Goal: Find contact information: Find contact information

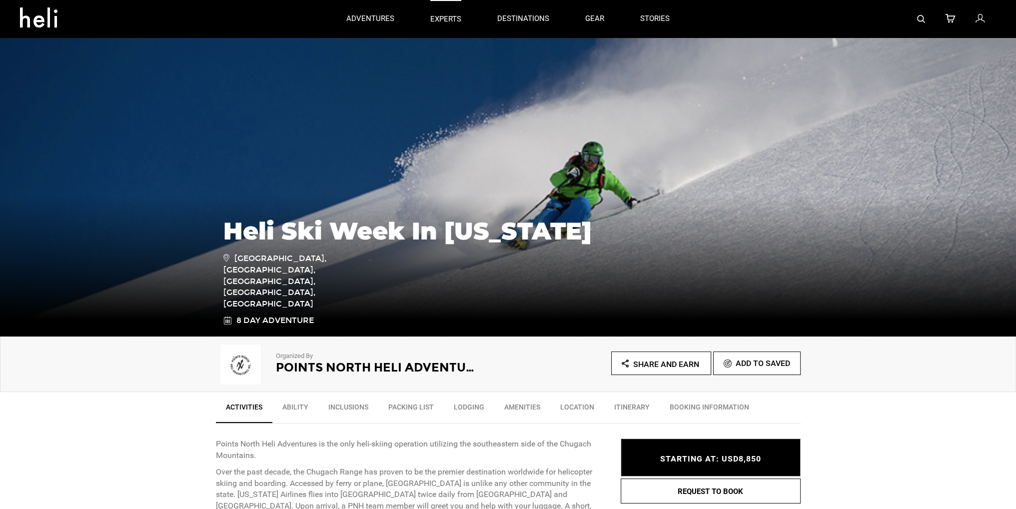
click at [448, 16] on p "experts" at bounding box center [445, 19] width 31 height 10
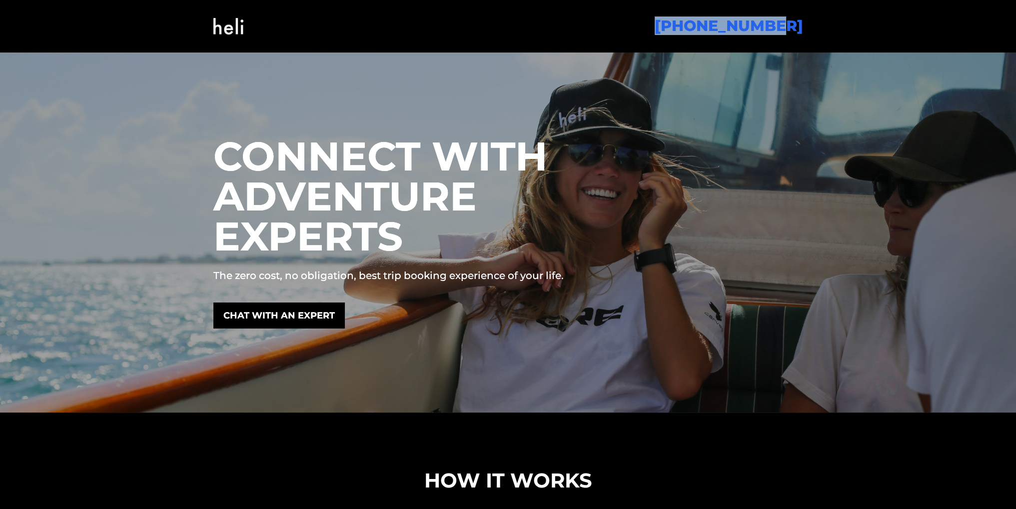
drag, startPoint x: 813, startPoint y: 29, endPoint x: 688, endPoint y: 28, distance: 125.0
click at [688, 28] on nav "[PHONE_NUMBER]" at bounding box center [508, 26] width 1016 height 52
copy link "[PHONE_NUMBER]"
